Goal: Complete application form: Complete application form

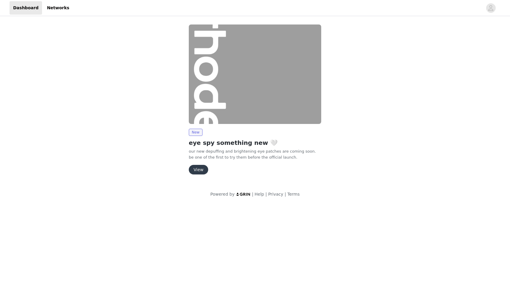
click at [199, 167] on button "View" at bounding box center [198, 170] width 19 height 10
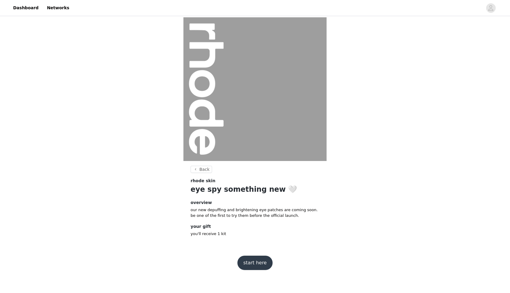
click at [255, 261] on button "start here" at bounding box center [255, 262] width 35 height 14
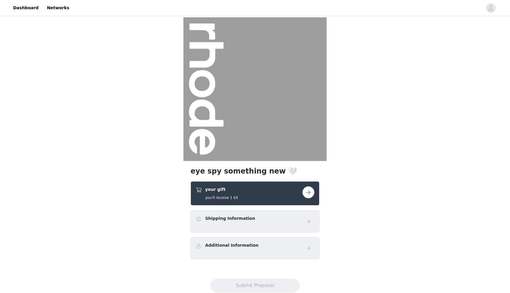
click at [310, 191] on button "button" at bounding box center [309, 192] width 12 height 12
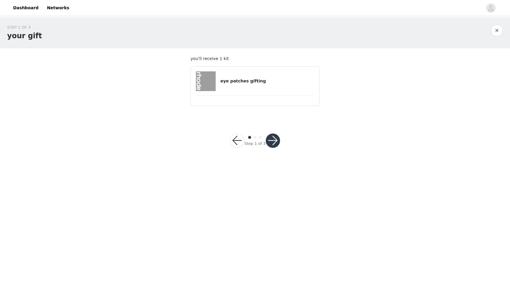
click at [274, 141] on button "button" at bounding box center [273, 140] width 14 height 14
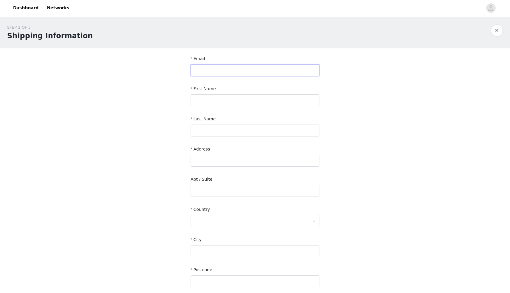
click at [270, 70] on input "text" at bounding box center [255, 70] width 129 height 12
type input "evelynshaikinc@gmail.com"
type input "Shanina"
type input "Shaik"
type input "6140 1/2 Lexington Ave"
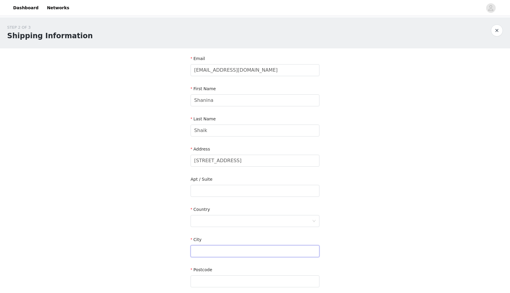
type input "Los Angeles"
type input "90038"
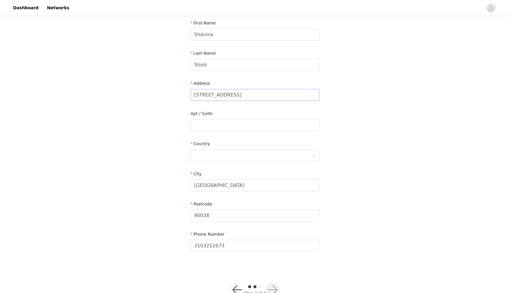
scroll to position [84, 0]
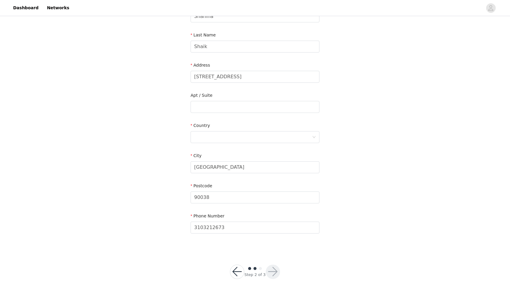
click at [288, 243] on section "Email evelynshaikinc@gmail.com First Name Shanina Last Name Shaik Address 6140 …" at bounding box center [255, 107] width 143 height 286
click at [260, 224] on input "3103212673" at bounding box center [255, 227] width 129 height 12
click at [292, 230] on input "3103212673" at bounding box center [255, 227] width 129 height 12
type input "3103212673"
click at [309, 252] on div "STEP 2 OF 3 Shipping Information Email evelynshaikinc@gmail.com First Name Shan…" at bounding box center [255, 113] width 510 height 360
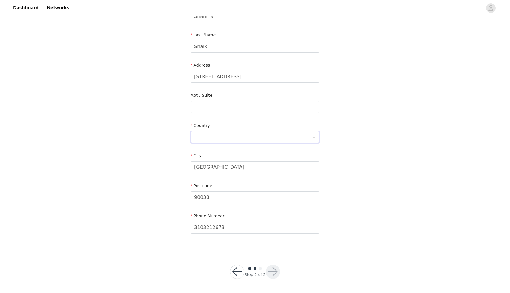
click at [287, 135] on div at bounding box center [253, 136] width 118 height 11
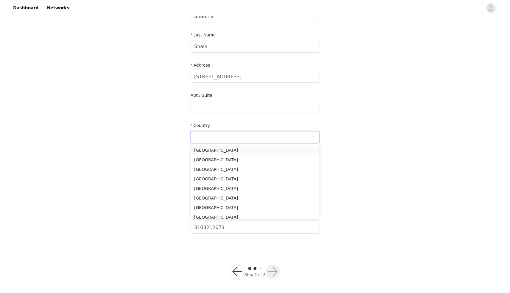
click at [264, 151] on li "United States" at bounding box center [255, 150] width 129 height 10
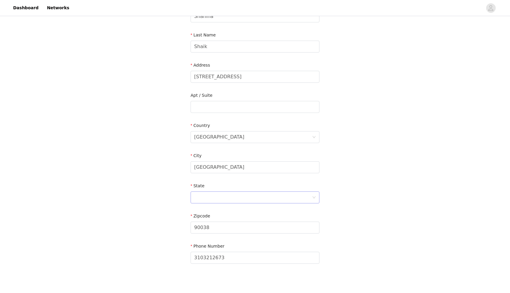
click at [300, 195] on div at bounding box center [253, 197] width 118 height 11
click at [217, 240] on li "California" at bounding box center [255, 241] width 129 height 10
click at [333, 240] on div "STEP 2 OF 3 Shipping Information Email evelynshaikinc@gmail.com First Name Shan…" at bounding box center [255, 106] width 510 height 347
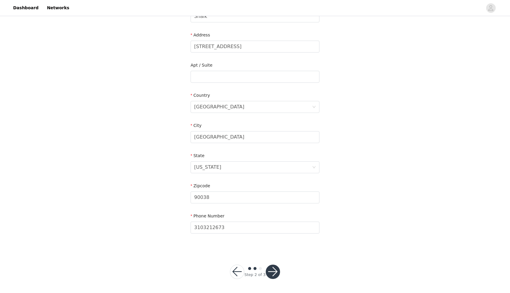
click at [275, 268] on button "button" at bounding box center [273, 271] width 14 height 14
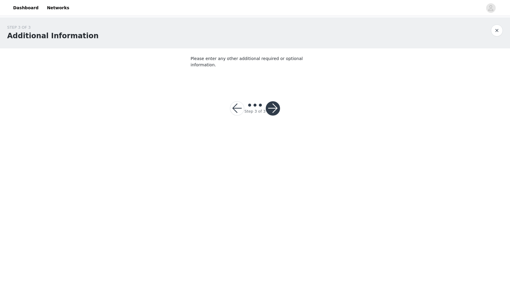
click at [276, 107] on button "button" at bounding box center [273, 108] width 14 height 14
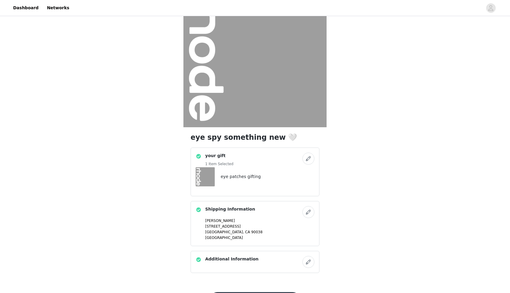
scroll to position [64, 0]
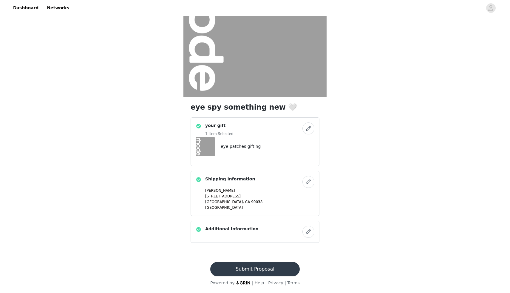
click at [252, 267] on button "Submit Proposal" at bounding box center [254, 269] width 89 height 14
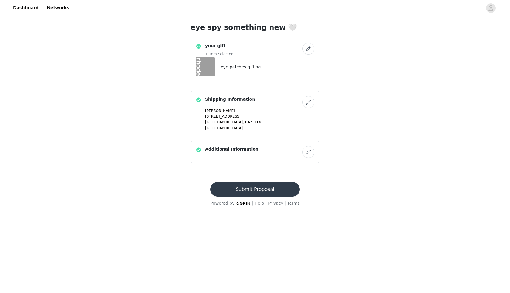
scroll to position [0, 0]
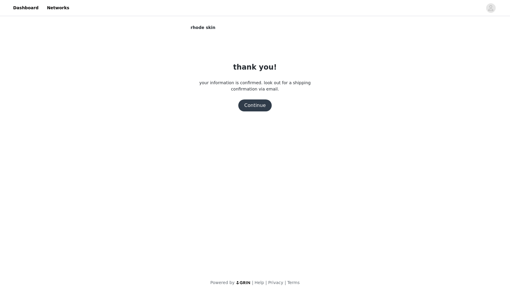
click at [253, 106] on button "Continue" at bounding box center [254, 105] width 33 height 12
